Goal: Find specific page/section: Find specific page/section

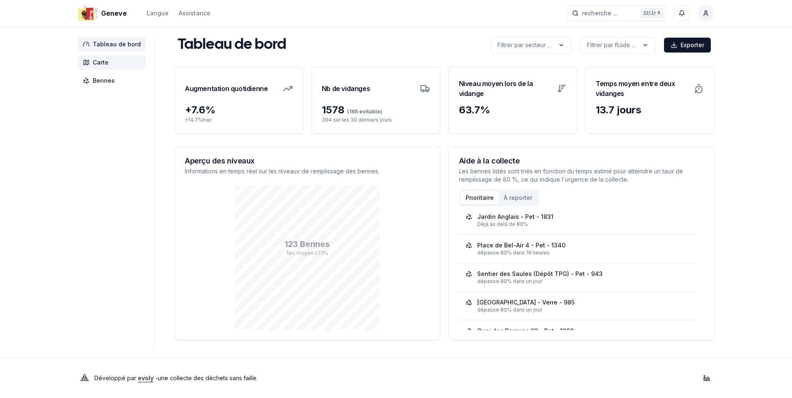
click at [101, 63] on span "Carte" at bounding box center [101, 62] width 16 height 8
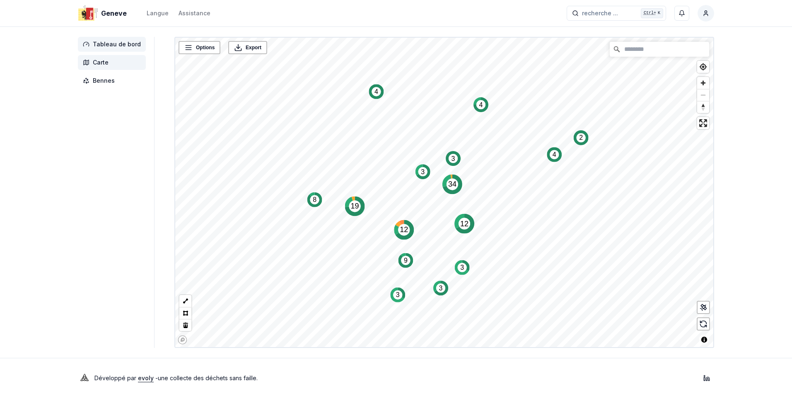
click at [118, 41] on span "Tableau de bord" at bounding box center [117, 44] width 48 height 8
